Goal: Task Accomplishment & Management: Use online tool/utility

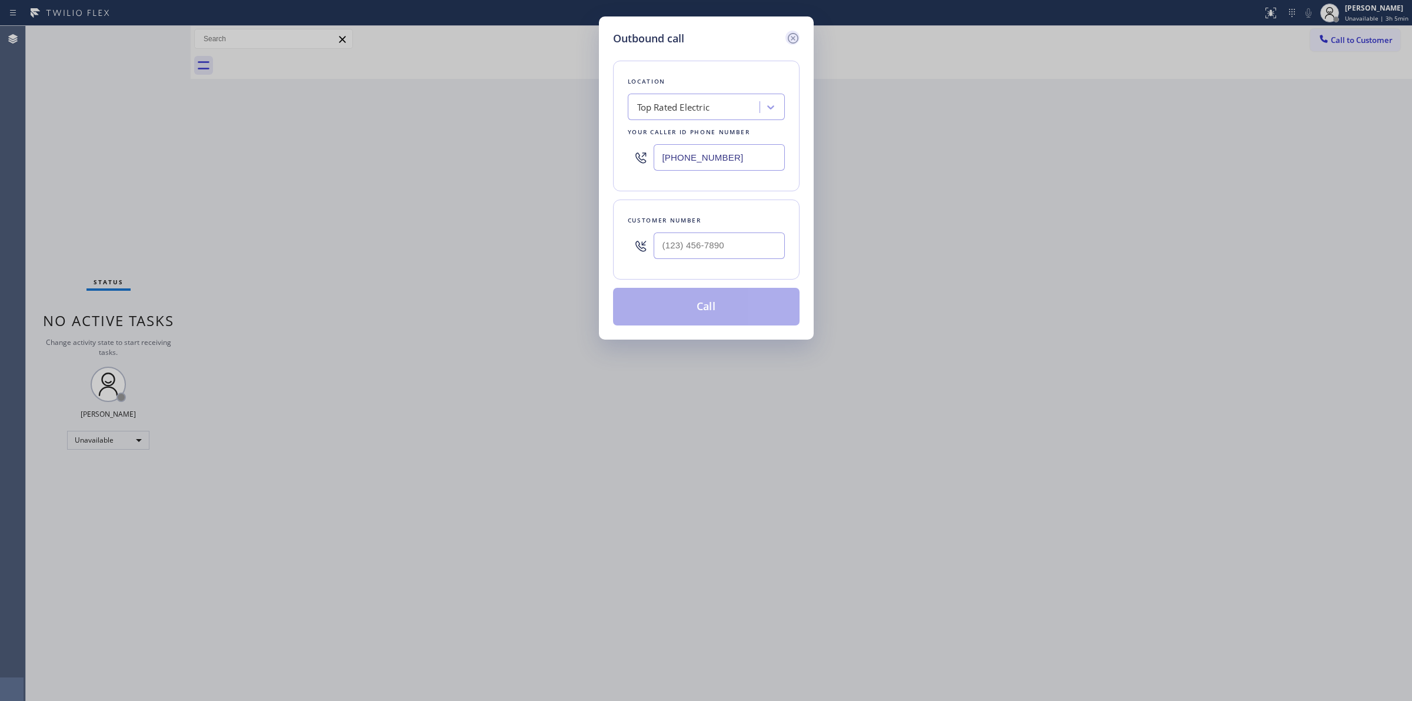
click at [796, 36] on icon at bounding box center [793, 38] width 14 height 14
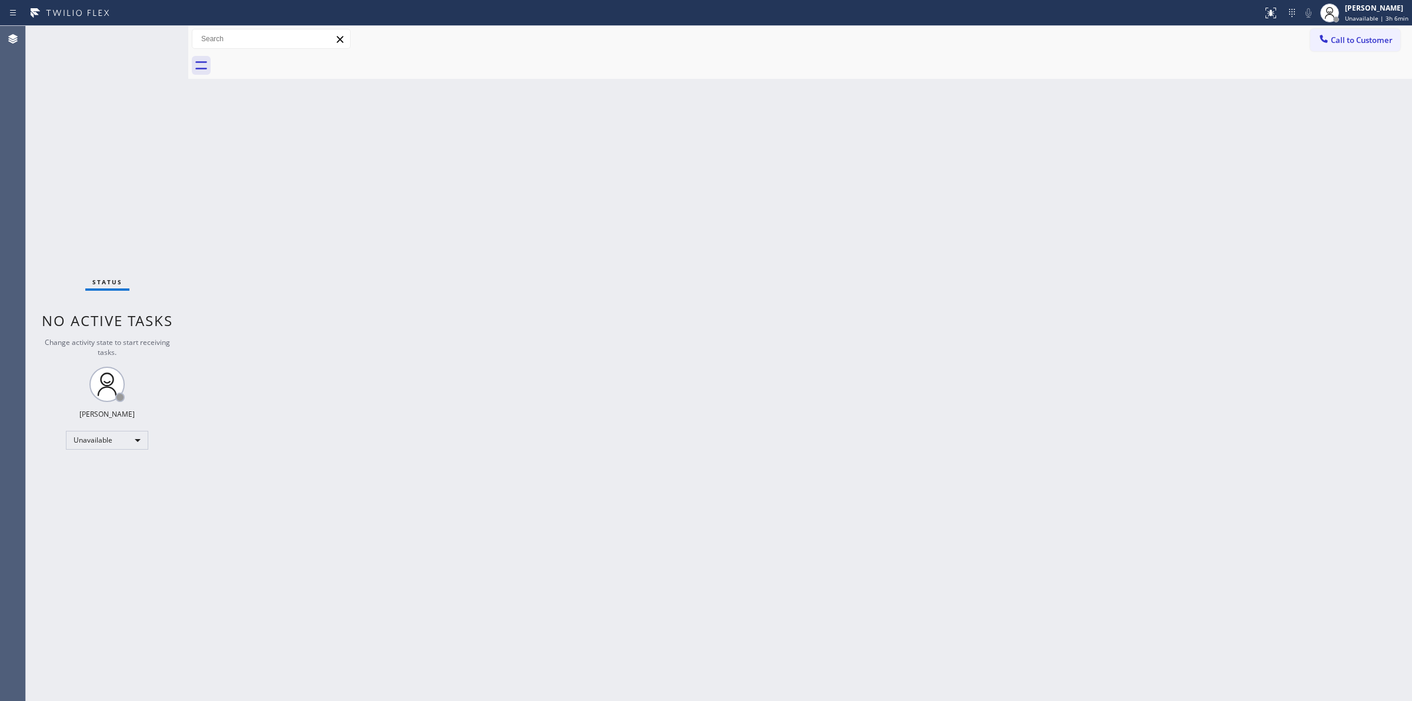
drag, startPoint x: 189, startPoint y: 254, endPoint x: 177, endPoint y: 257, distance: 13.2
drag, startPoint x: 177, startPoint y: 257, endPoint x: 866, endPoint y: 493, distance: 728.5
click at [866, 493] on div "Back to Dashboard Change Sender ID Customers Technicians Select a contact Outbo…" at bounding box center [800, 363] width 1224 height 675
click at [1339, 21] on div at bounding box center [1326, 13] width 26 height 26
drag, startPoint x: 1186, startPoint y: 56, endPoint x: 1336, endPoint y: 30, distance: 152.8
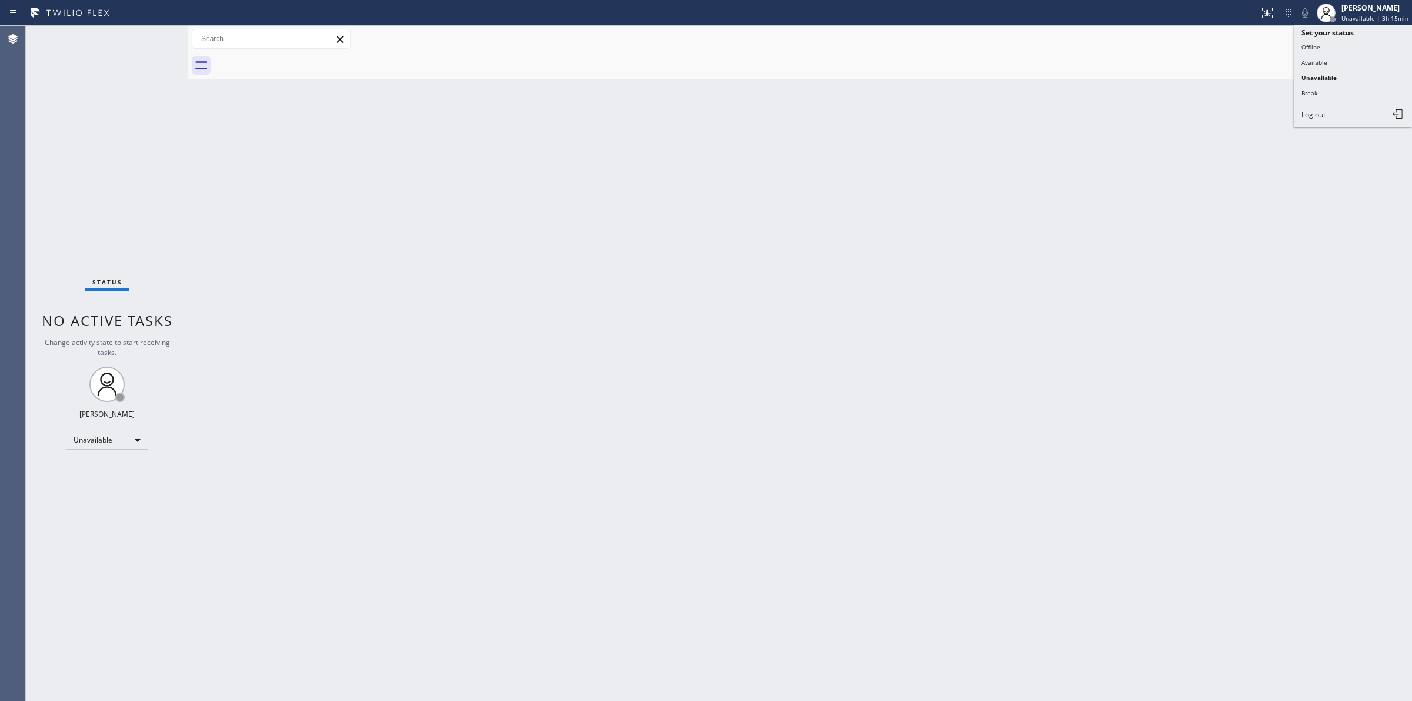
click at [1195, 54] on div at bounding box center [813, 65] width 1198 height 26
click at [1337, 30] on button "Call to Customer" at bounding box center [1355, 40] width 90 height 22
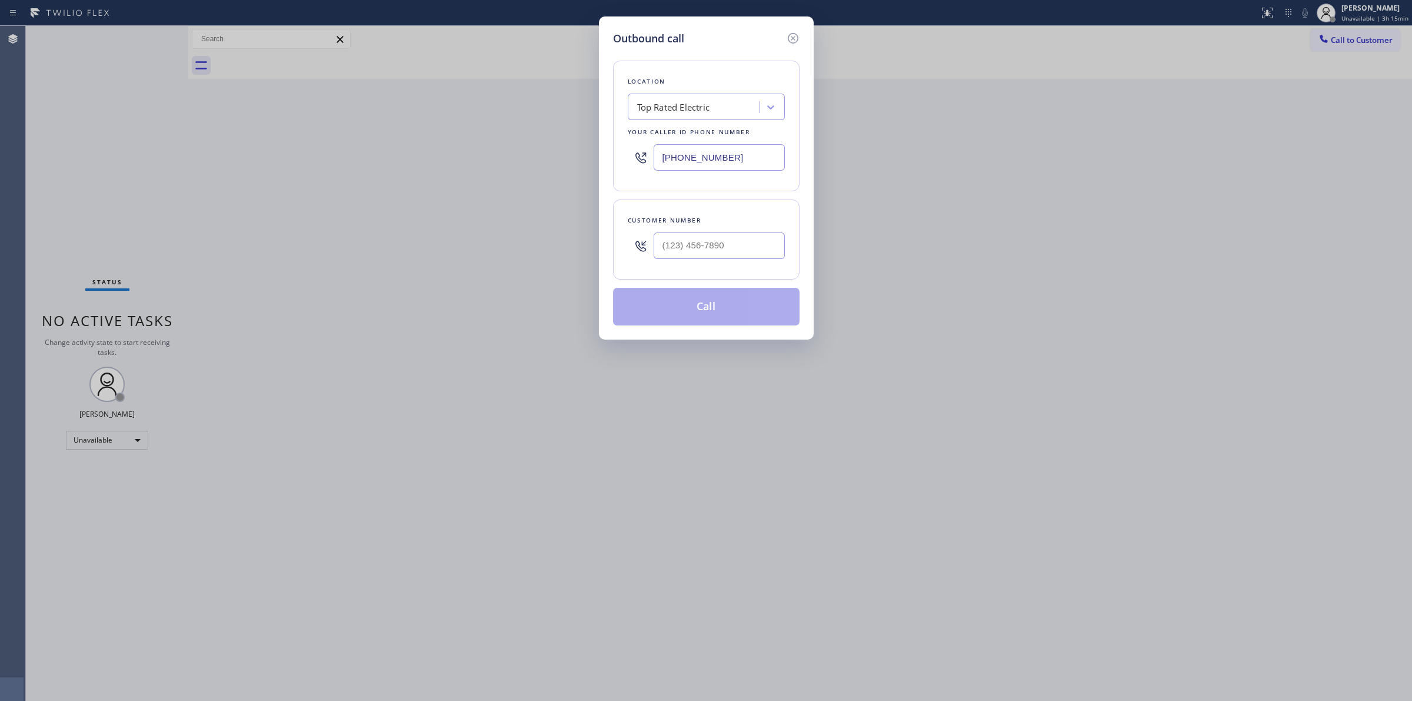
click at [744, 262] on div at bounding box center [719, 246] width 131 height 38
paste input "714) 528-8455"
click at [721, 251] on input "[PHONE_NUMBER]" at bounding box center [719, 245] width 131 height 26
type input "[PHONE_NUMBER]"
click at [704, 316] on button "Call" at bounding box center [706, 307] width 187 height 38
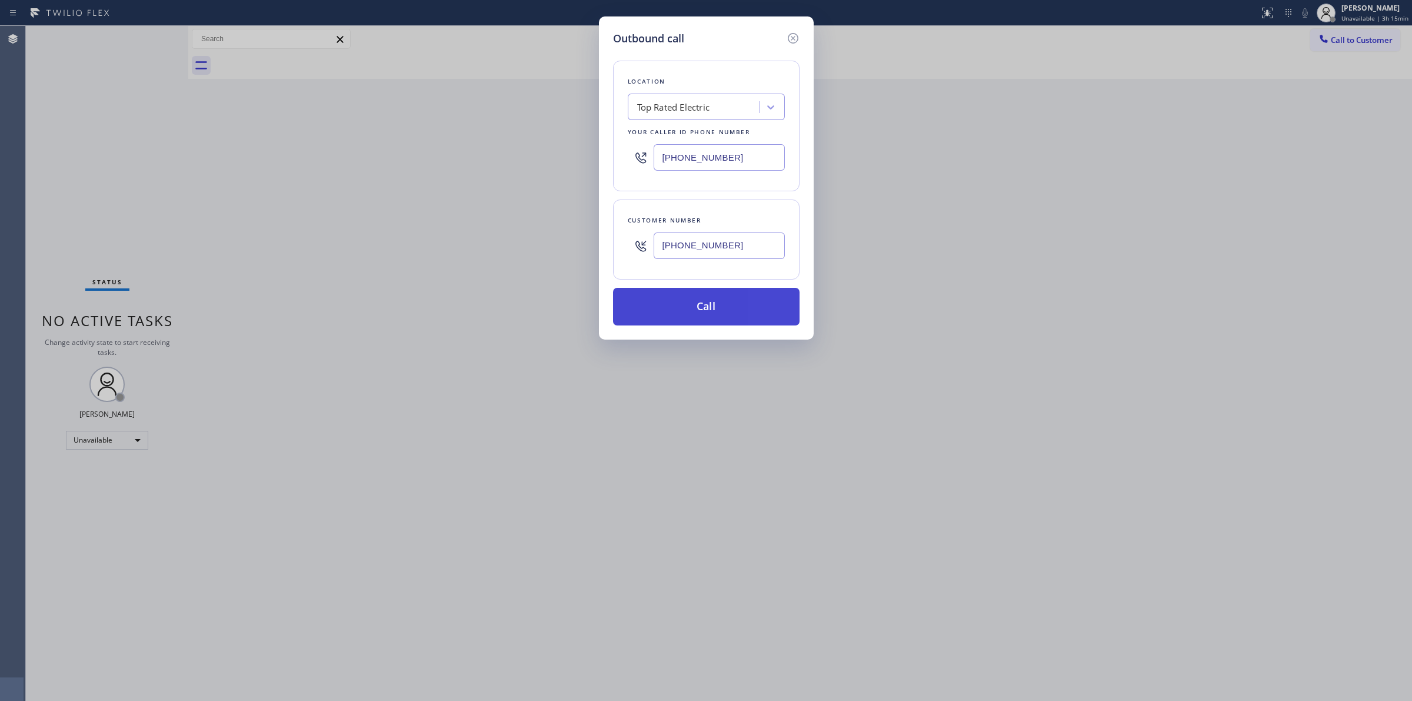
click at [710, 304] on button "Call" at bounding box center [706, 307] width 187 height 38
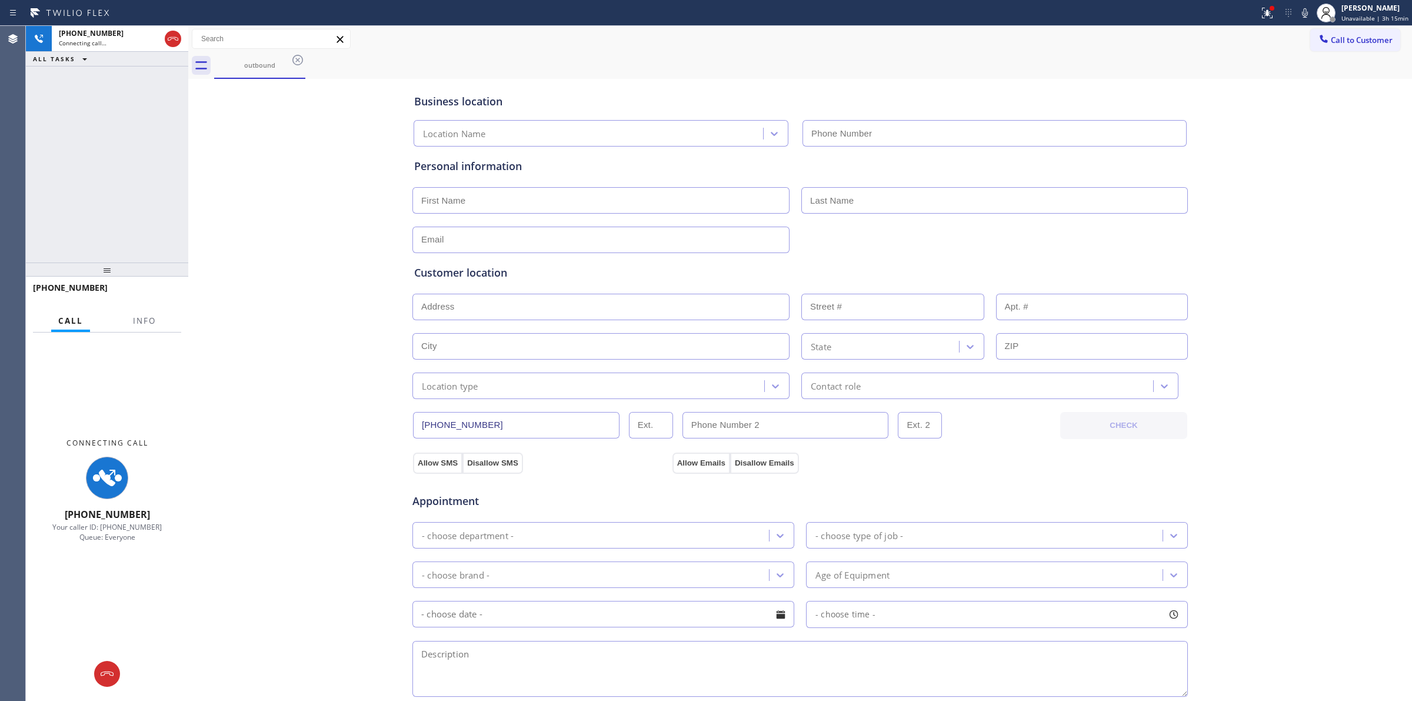
type input "[PHONE_NUMBER]"
click at [1339, 36] on span "Call to Customer" at bounding box center [1362, 40] width 62 height 11
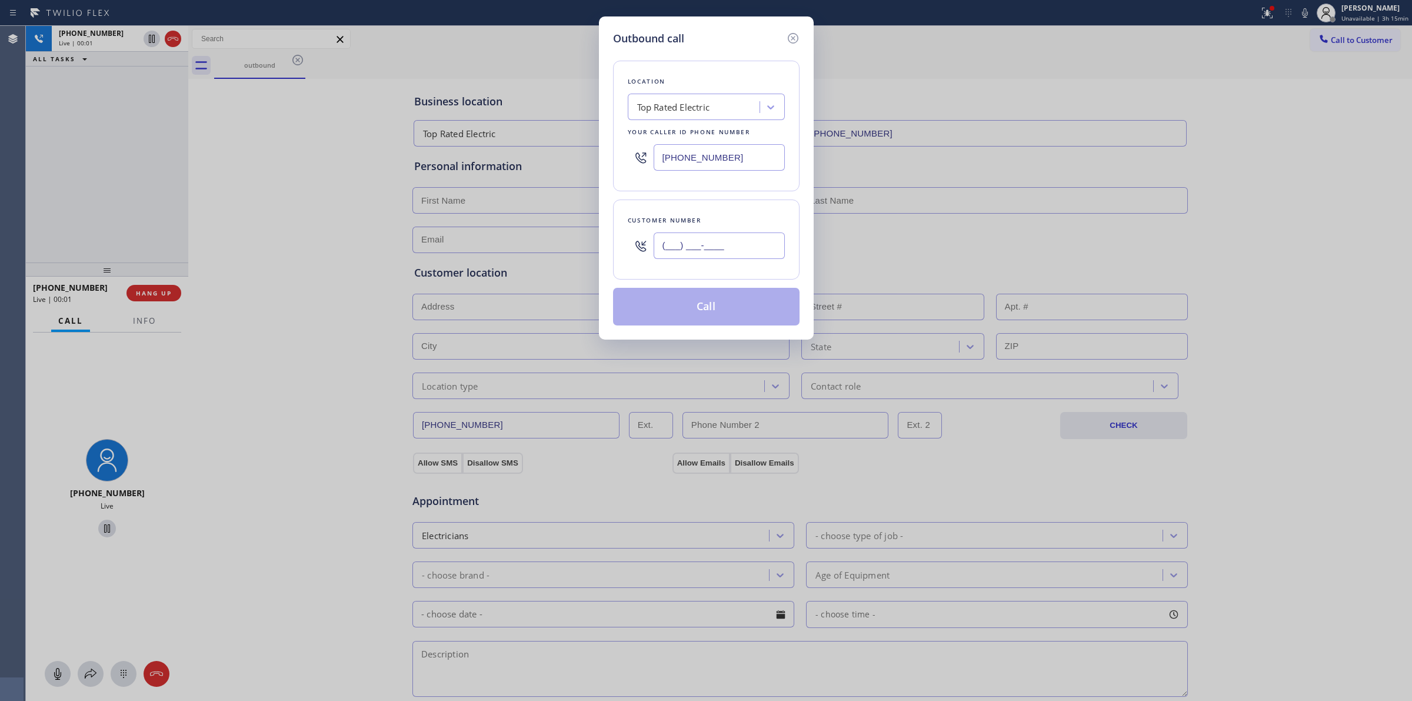
paste input "714) 528-8455"
click at [721, 239] on input "(___) ___-____" at bounding box center [719, 245] width 131 height 26
type input "[PHONE_NUMBER]"
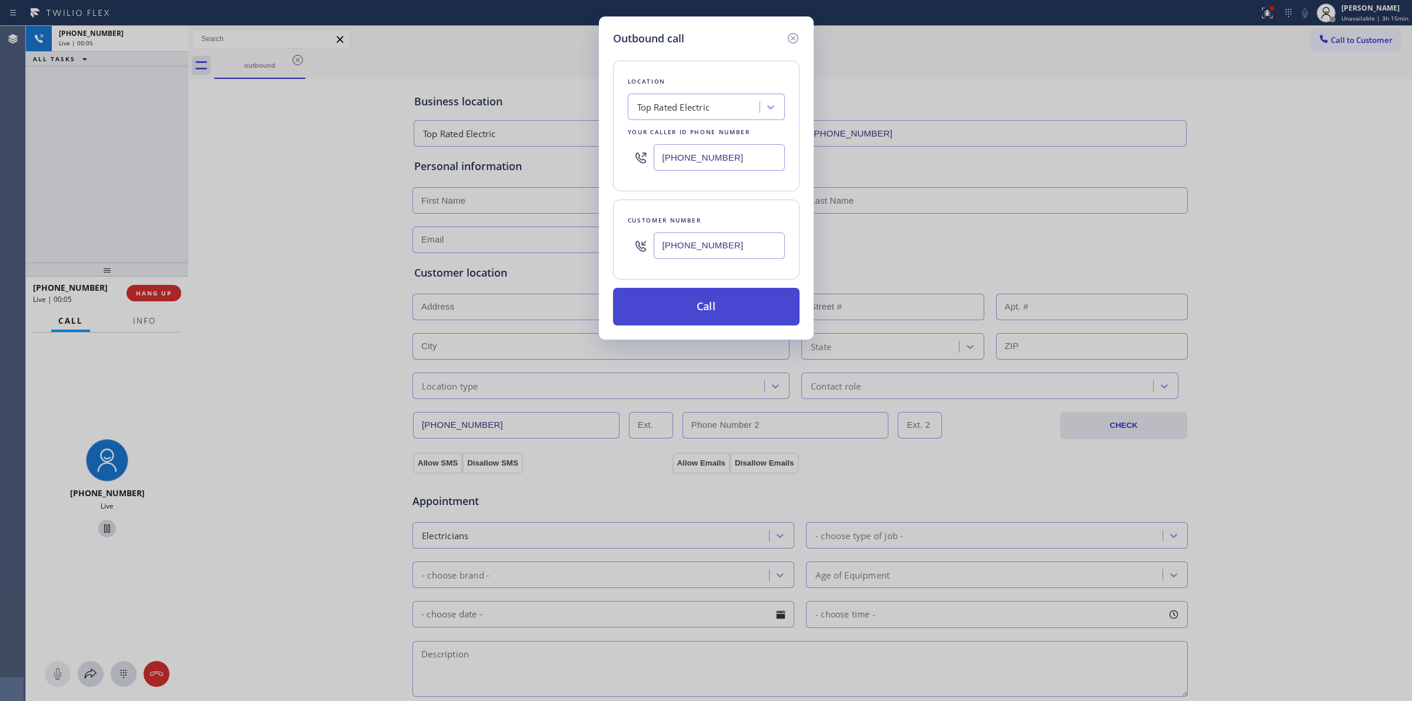
click at [716, 305] on button "Call" at bounding box center [706, 307] width 187 height 38
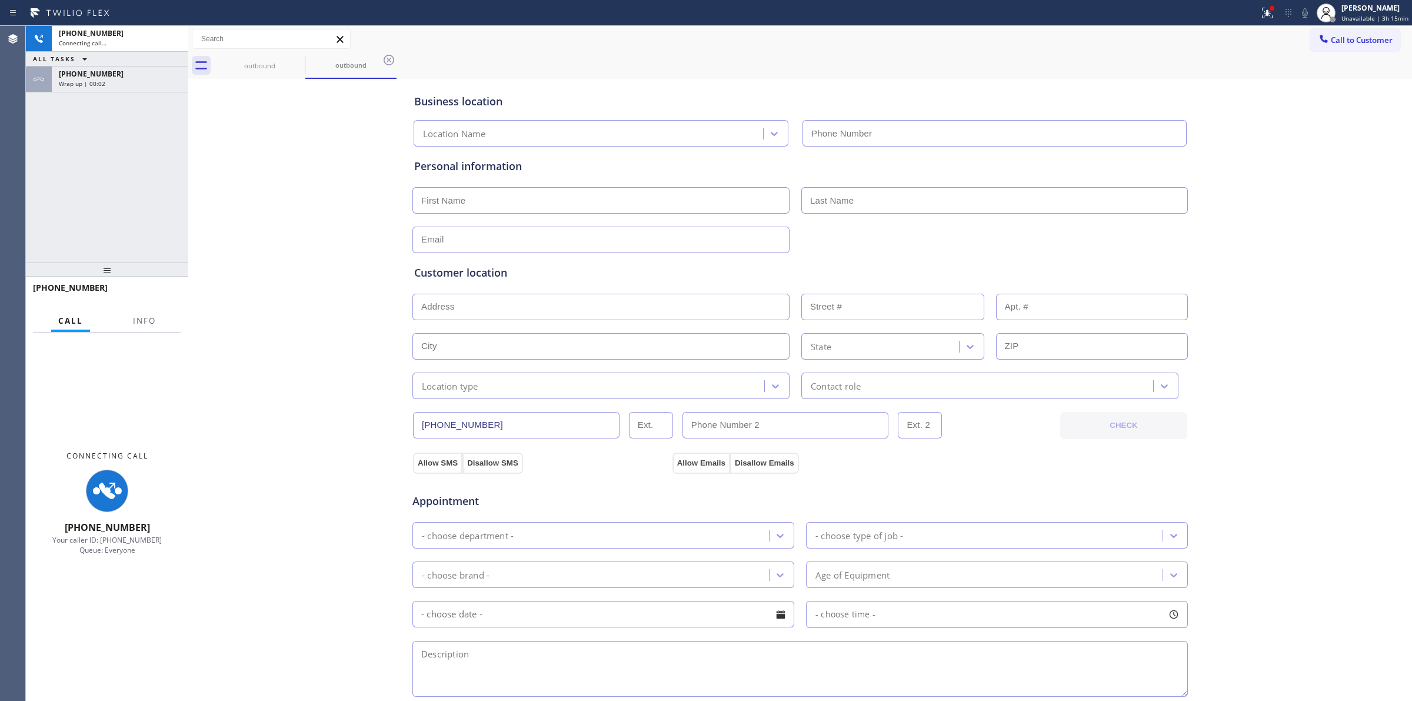
type input "[PHONE_NUMBER]"
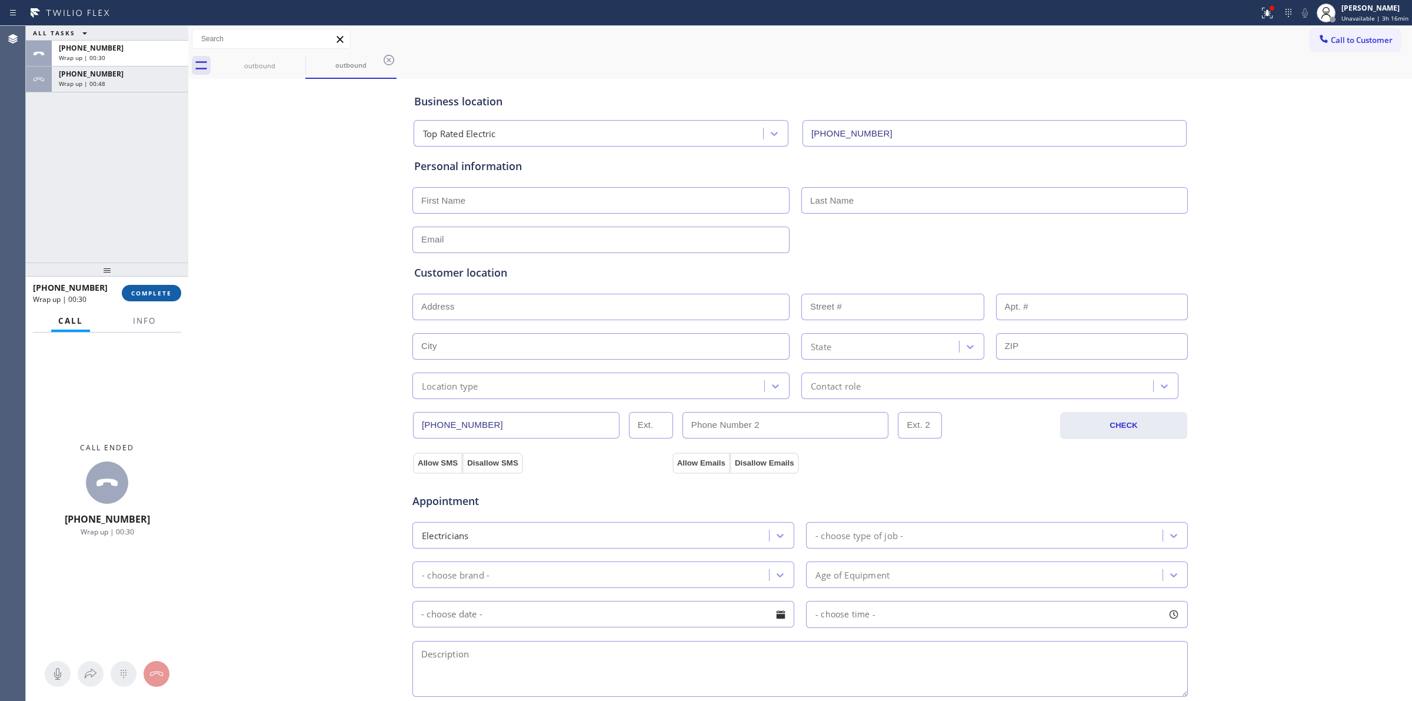
click at [169, 293] on span "COMPLETE" at bounding box center [151, 293] width 41 height 8
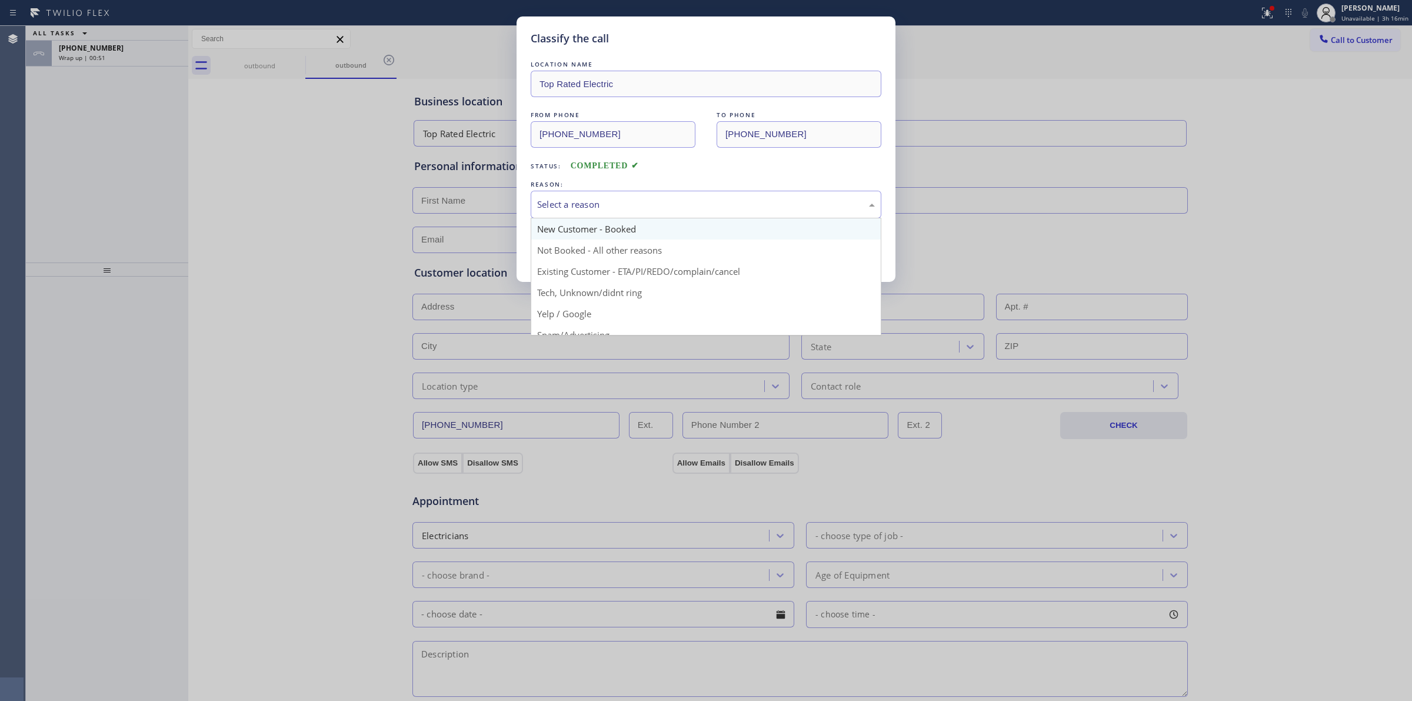
drag, startPoint x: 608, startPoint y: 199, endPoint x: 608, endPoint y: 239, distance: 40.6
click at [609, 201] on div "Select a reason" at bounding box center [706, 205] width 338 height 14
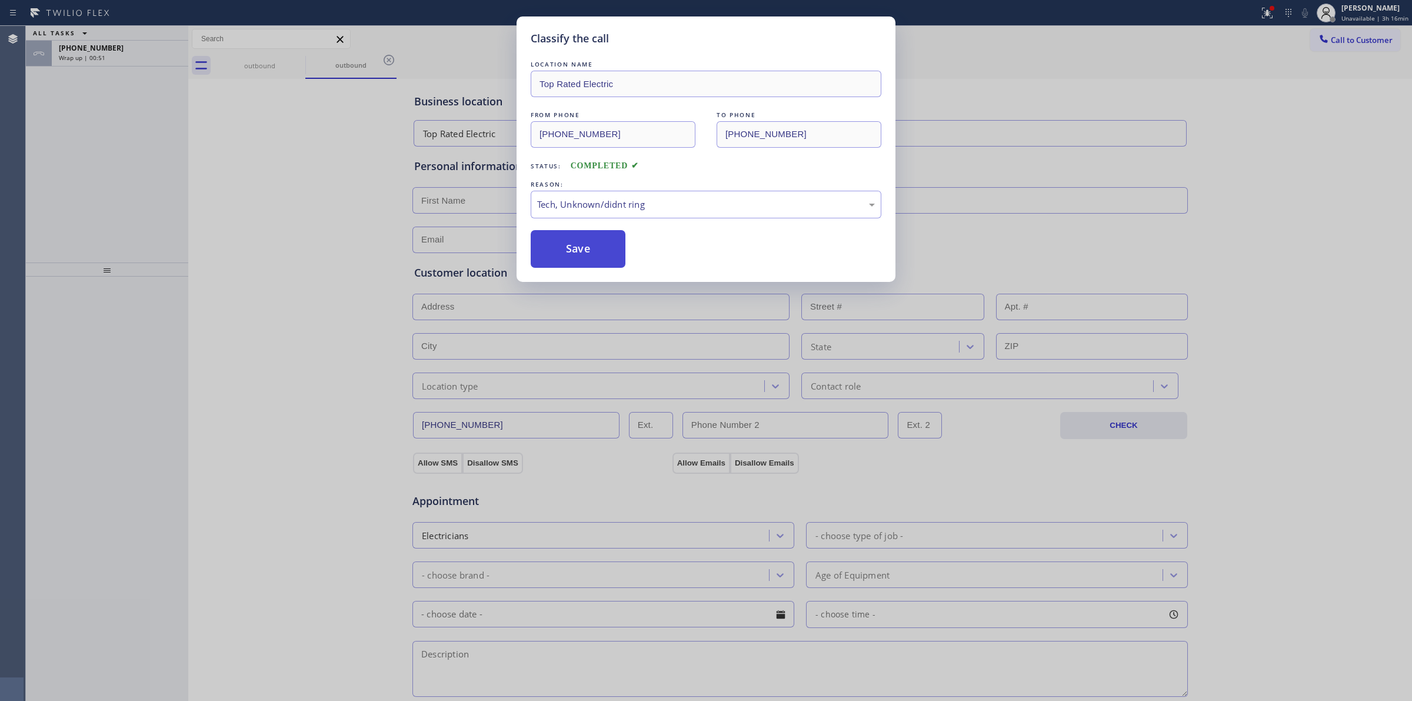
click at [565, 236] on button "Save" at bounding box center [578, 249] width 95 height 38
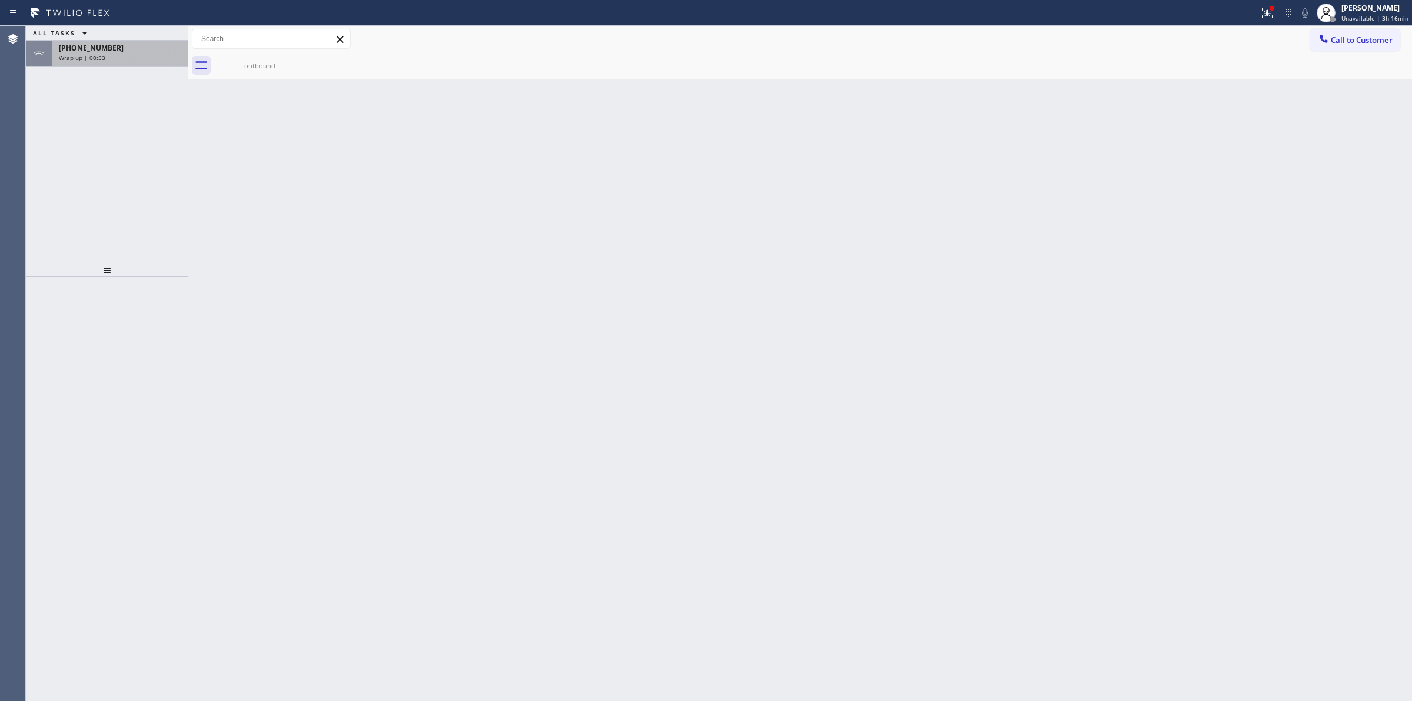
click at [134, 51] on div "[PHONE_NUMBER]" at bounding box center [120, 48] width 122 height 10
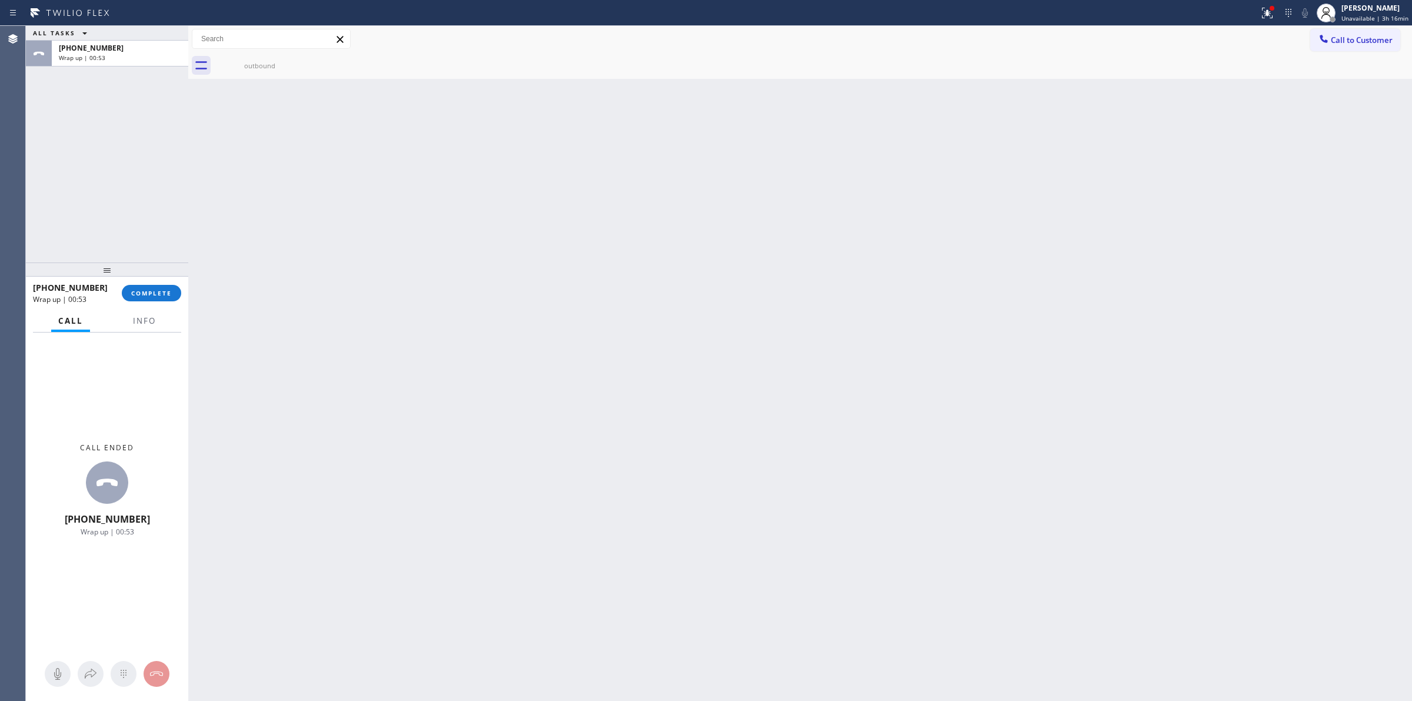
click at [169, 277] on div at bounding box center [107, 269] width 162 height 14
click at [166, 290] on button "COMPLETE" at bounding box center [151, 295] width 59 height 16
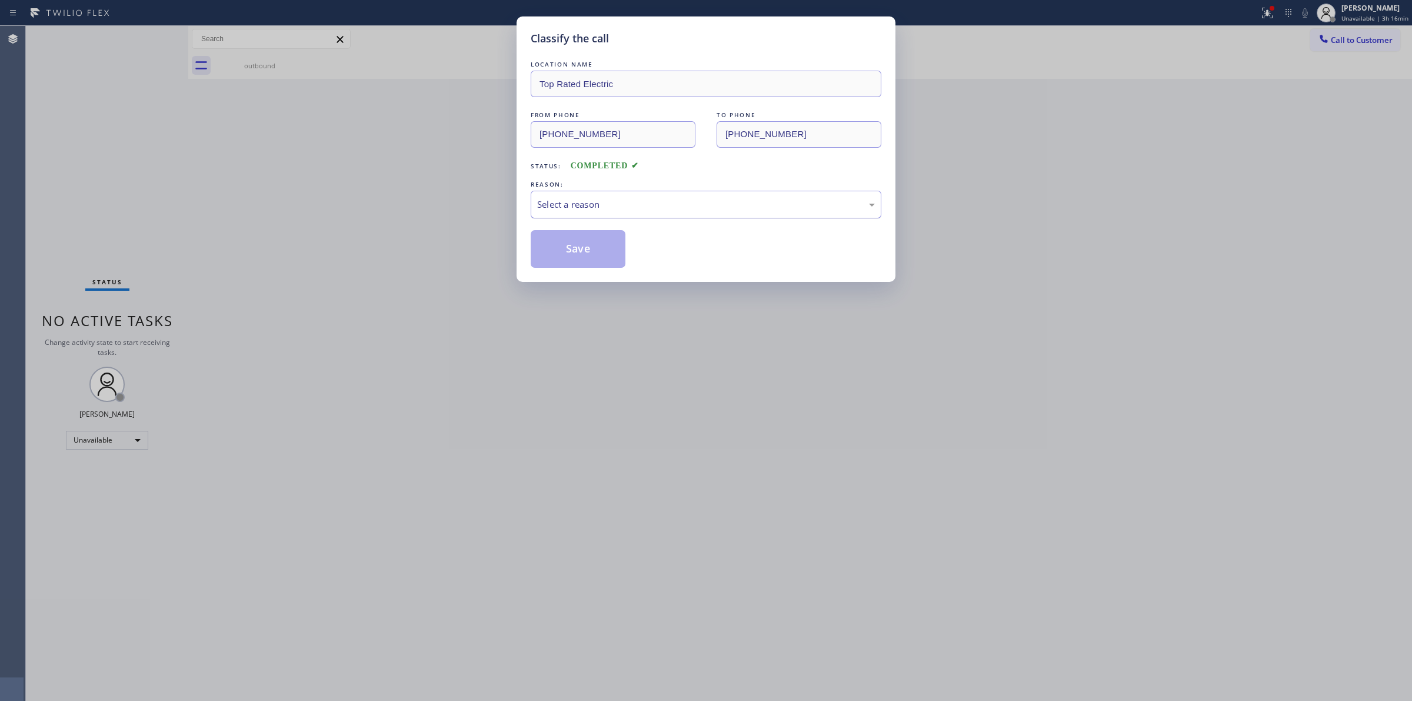
click at [690, 210] on div "Select a reason" at bounding box center [706, 205] width 338 height 14
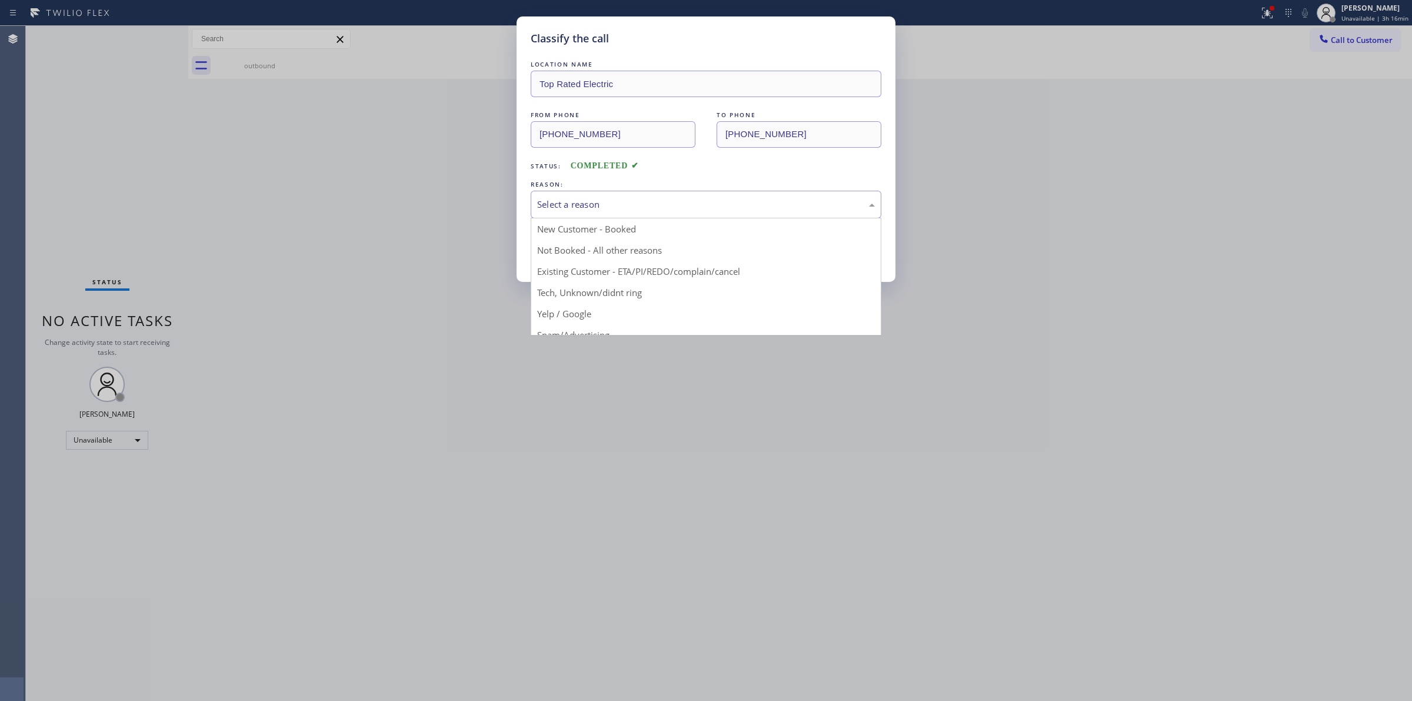
drag, startPoint x: 604, startPoint y: 298, endPoint x: 565, endPoint y: 251, distance: 60.6
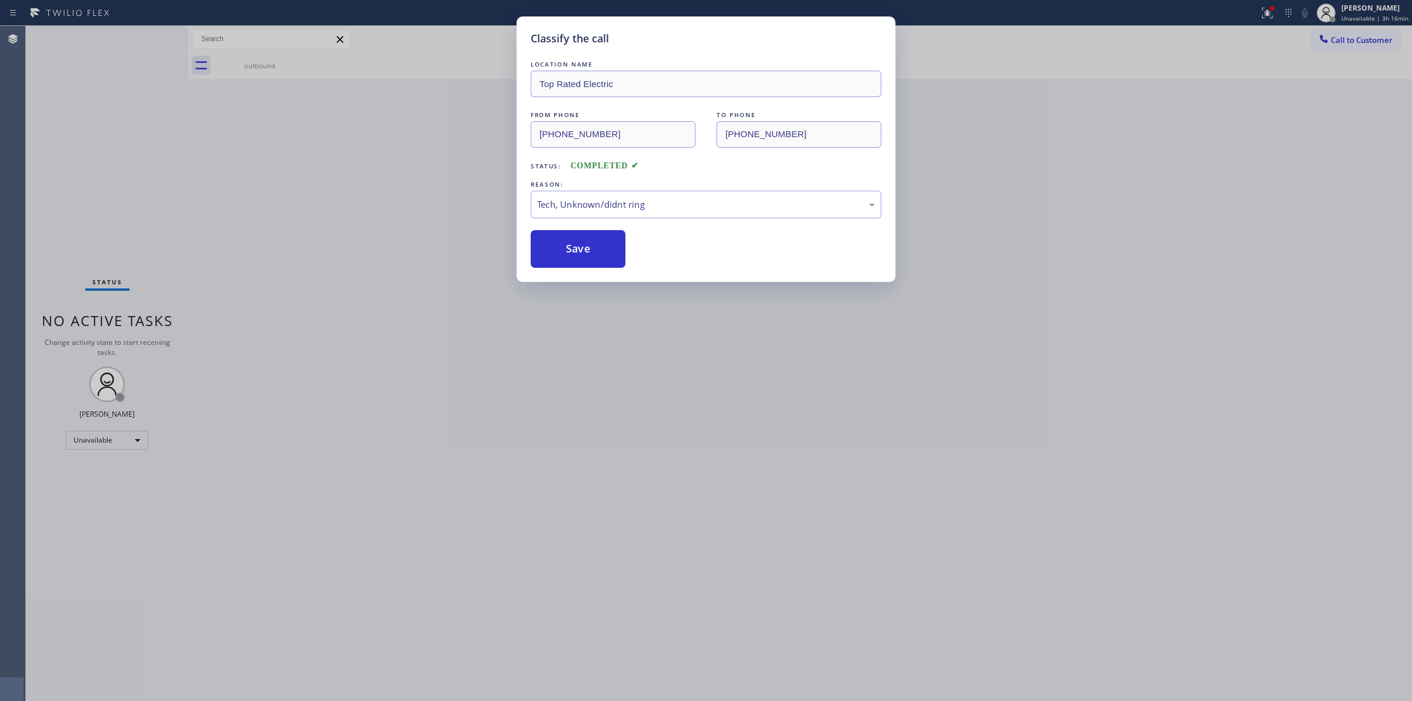
drag, startPoint x: 565, startPoint y: 251, endPoint x: 631, endPoint y: 246, distance: 66.1
click at [566, 250] on button "Save" at bounding box center [578, 249] width 95 height 38
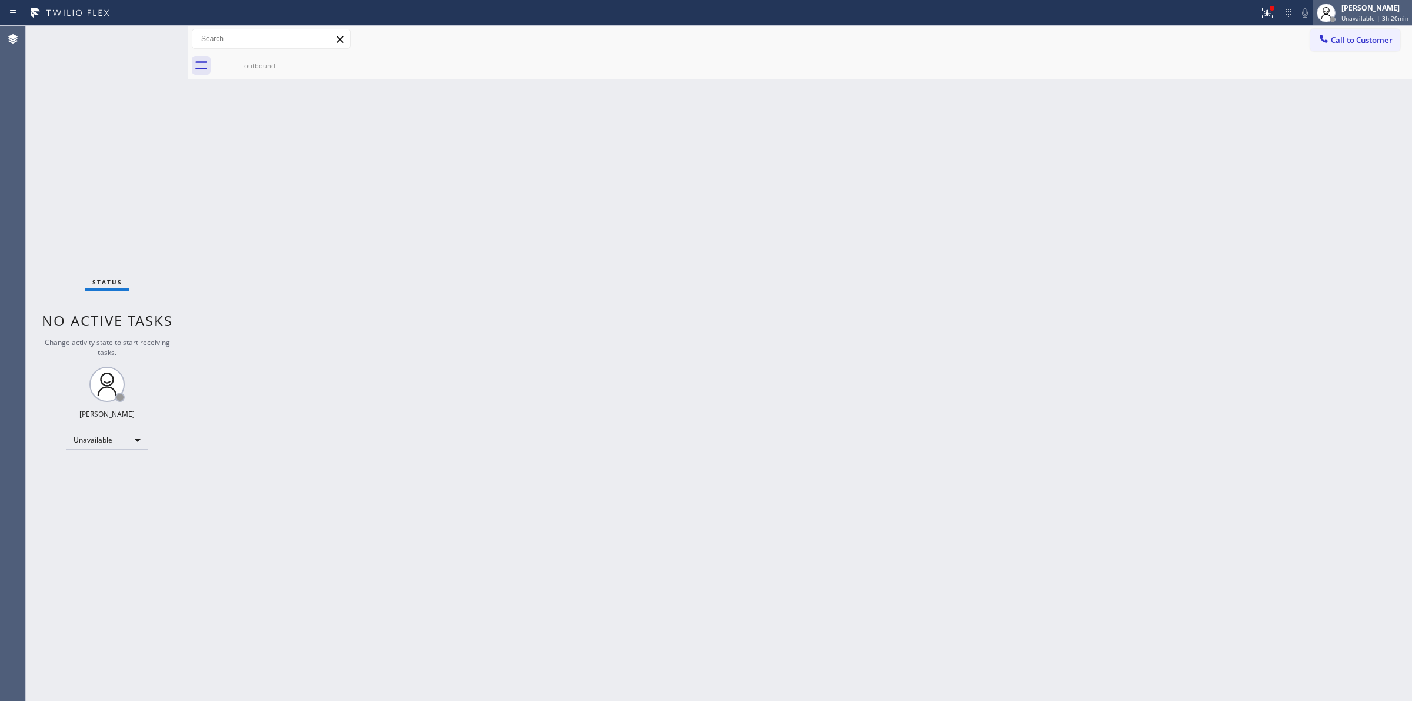
click at [1346, 12] on div "[PERSON_NAME]" at bounding box center [1375, 8] width 67 height 10
click at [1326, 92] on button "Break" at bounding box center [1354, 92] width 118 height 15
